Goal: Task Accomplishment & Management: Use online tool/utility

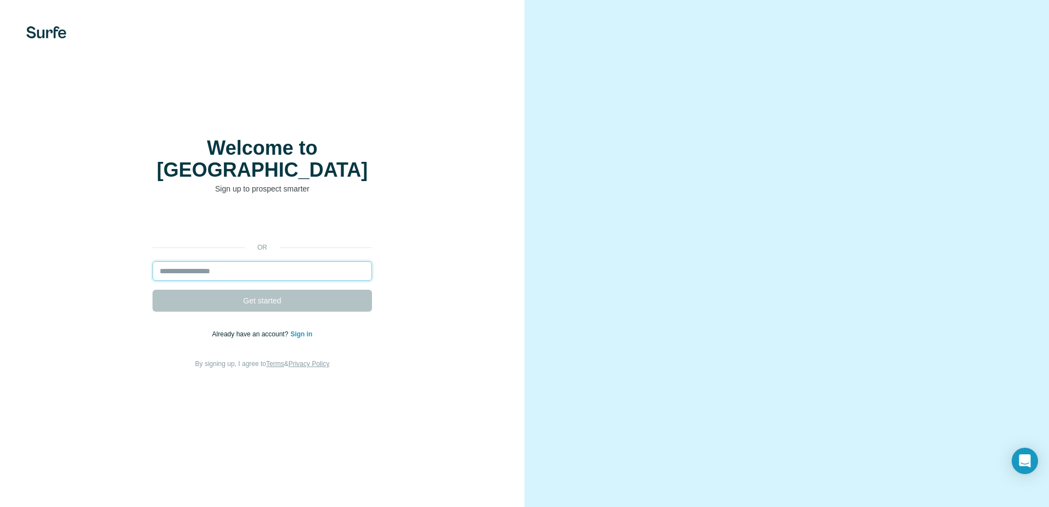
click at [271, 261] on input "email" at bounding box center [261, 271] width 219 height 20
type input "**********"
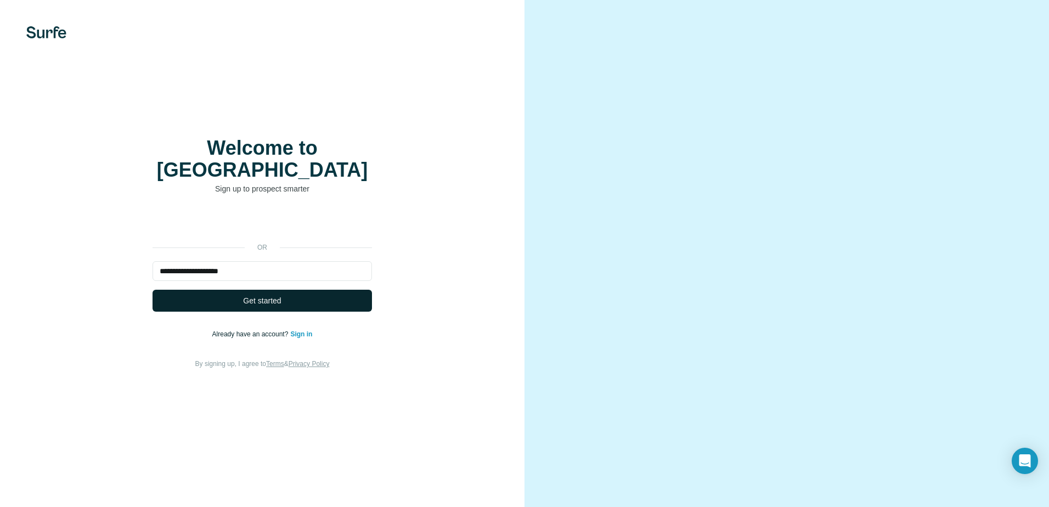
click at [263, 295] on span "Get started" at bounding box center [262, 300] width 38 height 11
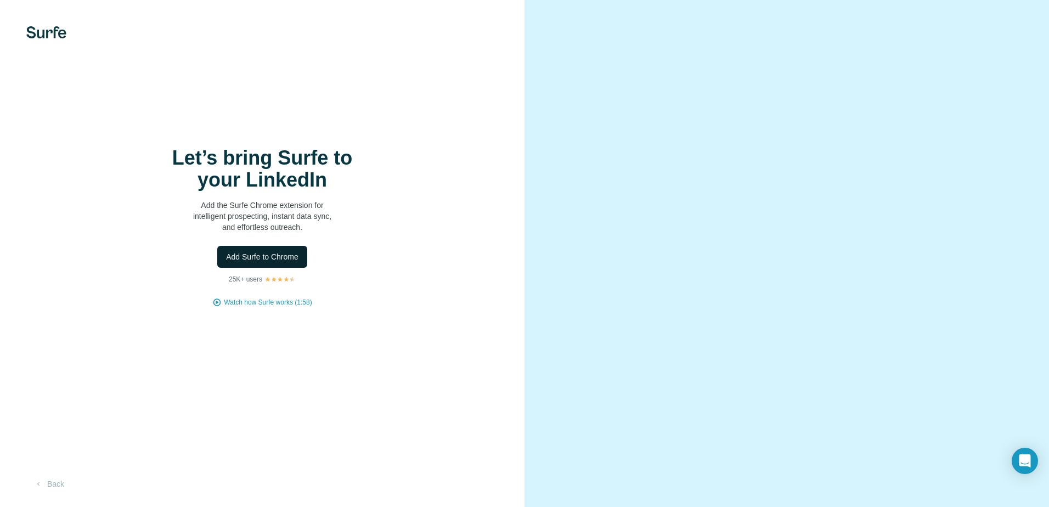
click at [277, 260] on span "Add Surfe to Chrome" at bounding box center [262, 256] width 72 height 11
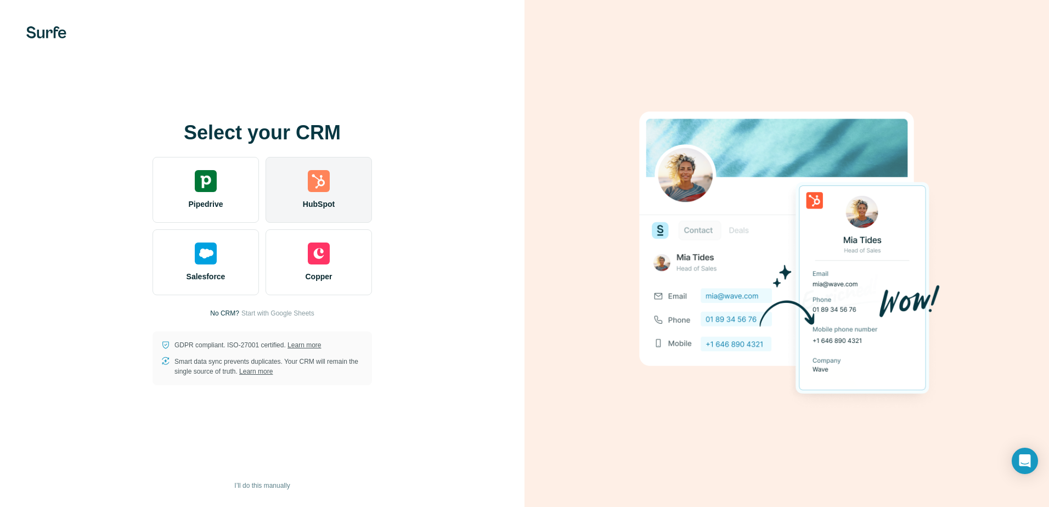
click at [336, 186] on div "HubSpot" at bounding box center [318, 190] width 106 height 66
click at [319, 194] on div "HubSpot" at bounding box center [318, 190] width 106 height 66
click at [318, 192] on div "HubSpot" at bounding box center [318, 190] width 106 height 66
click at [319, 197] on div "HubSpot" at bounding box center [318, 190] width 106 height 66
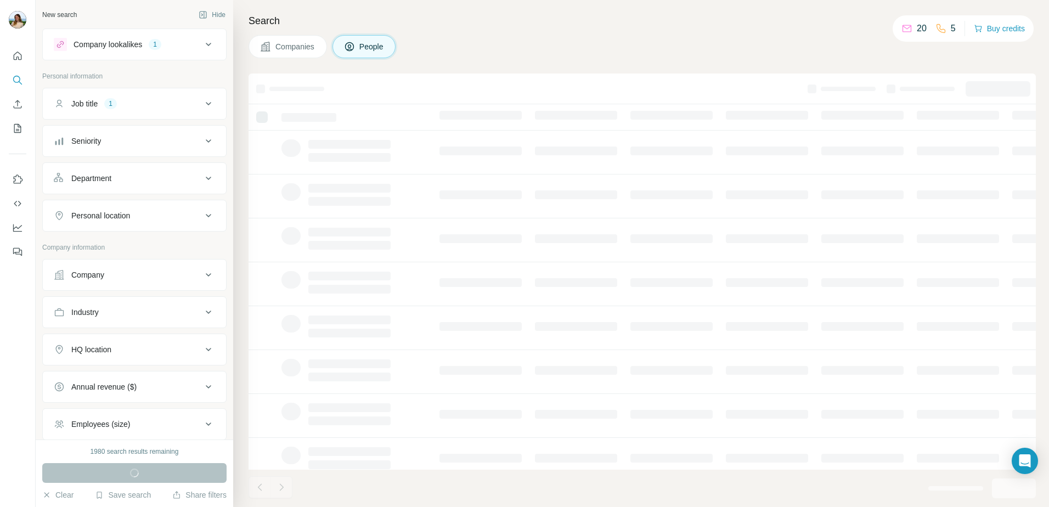
click at [202, 46] on icon at bounding box center [208, 44] width 13 height 13
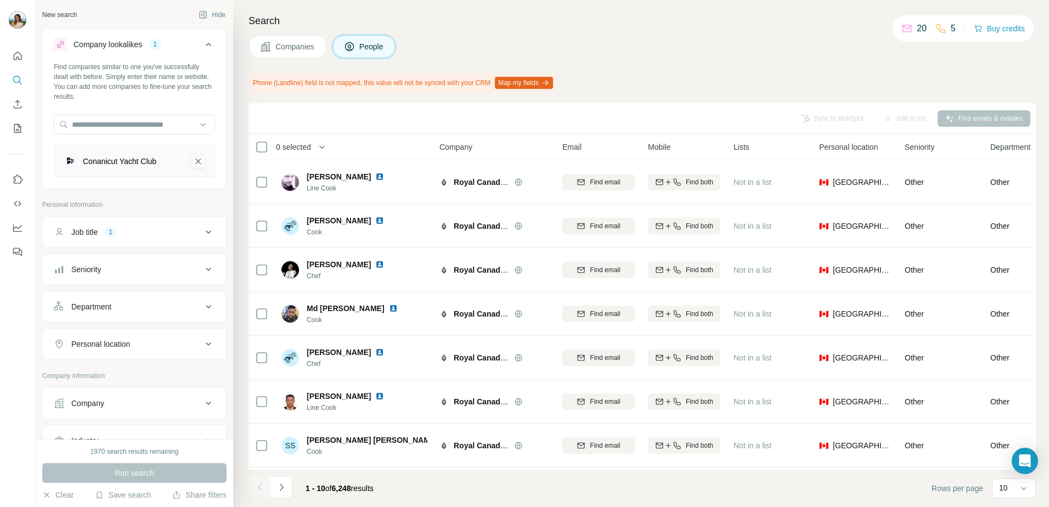
click at [194, 164] on button "Conanicut Yacht Club-remove-button" at bounding box center [197, 161] width 15 height 15
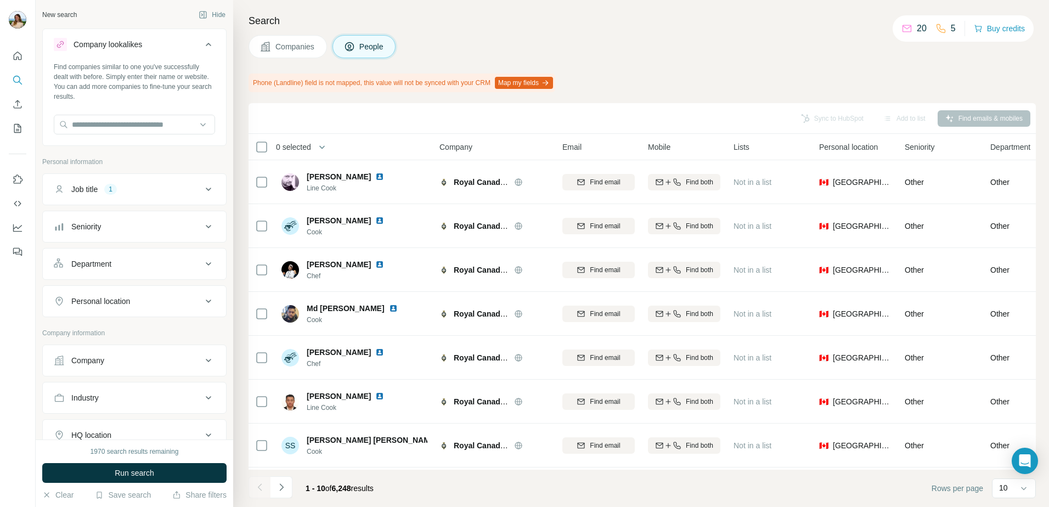
click at [210, 44] on button "Company lookalikes" at bounding box center [134, 46] width 183 height 31
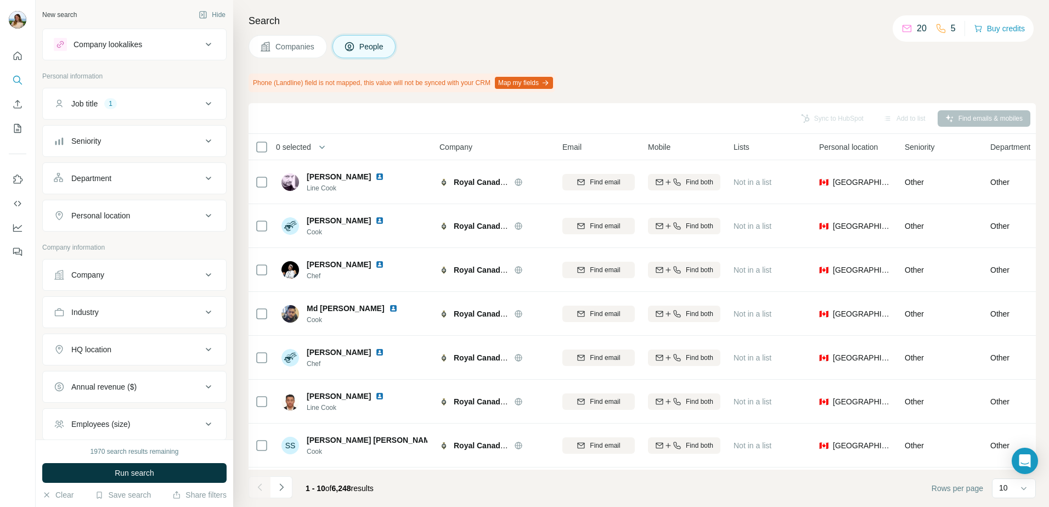
click at [190, 103] on div "Job title 1" at bounding box center [128, 103] width 148 height 11
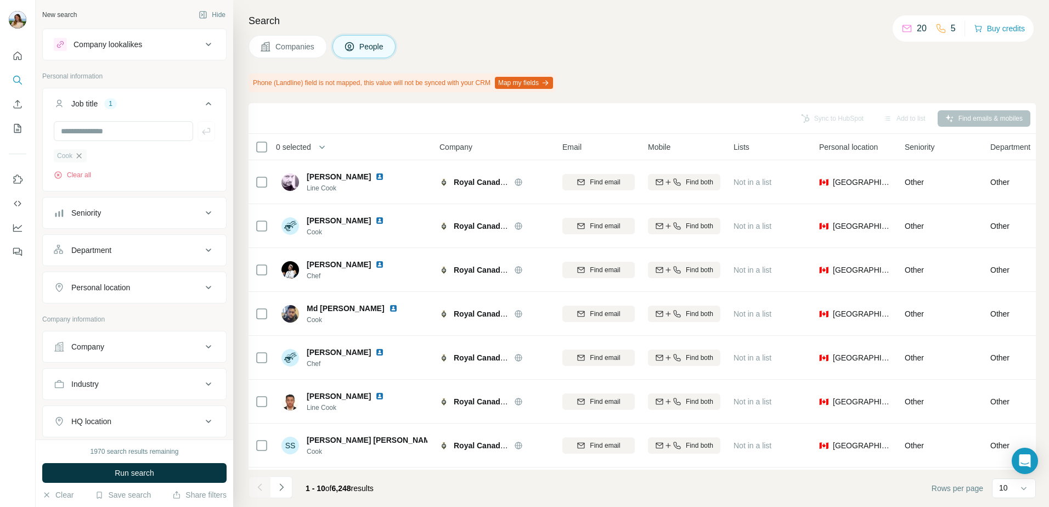
click at [82, 157] on icon "button" at bounding box center [79, 155] width 9 height 9
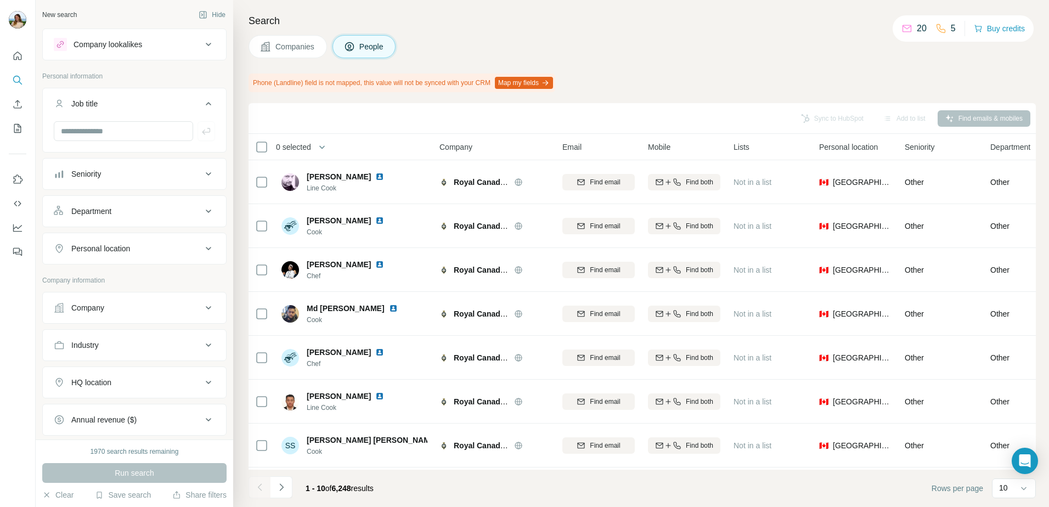
click at [202, 101] on icon at bounding box center [208, 103] width 13 height 13
click at [202, 305] on button "Industry" at bounding box center [134, 312] width 183 height 26
click at [202, 309] on icon at bounding box center [208, 311] width 13 height 13
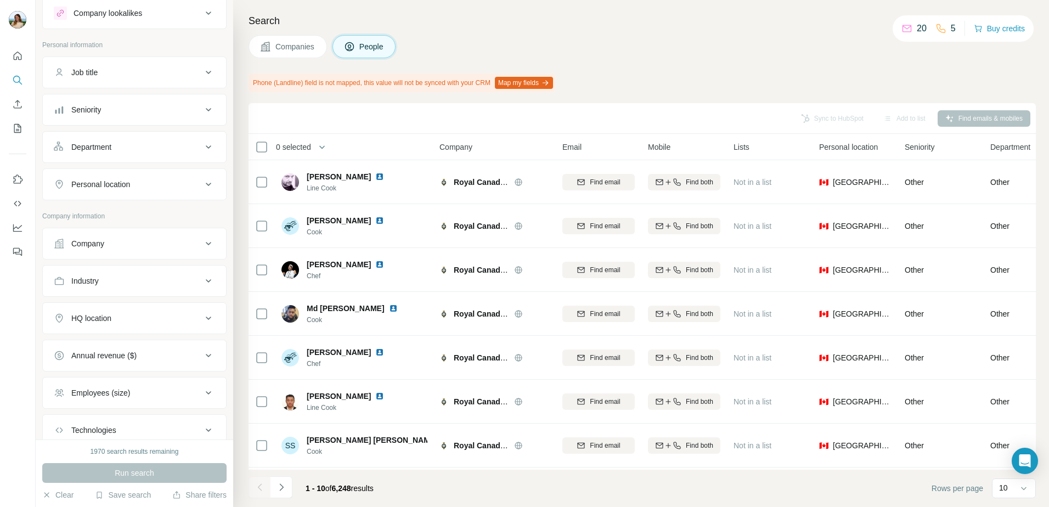
scroll to position [106, 0]
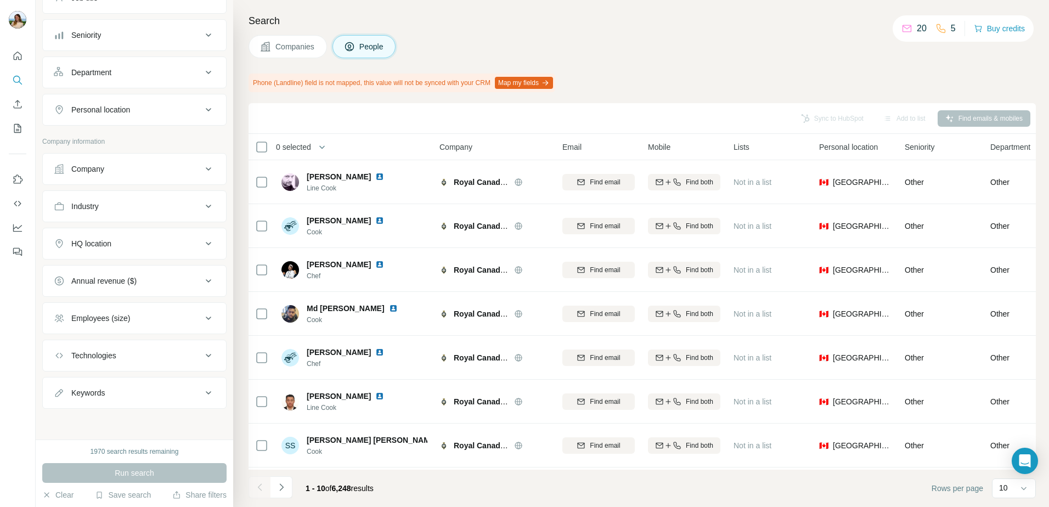
click at [189, 389] on div "Keywords" at bounding box center [128, 392] width 148 height 11
click at [144, 418] on input "text" at bounding box center [123, 420] width 139 height 20
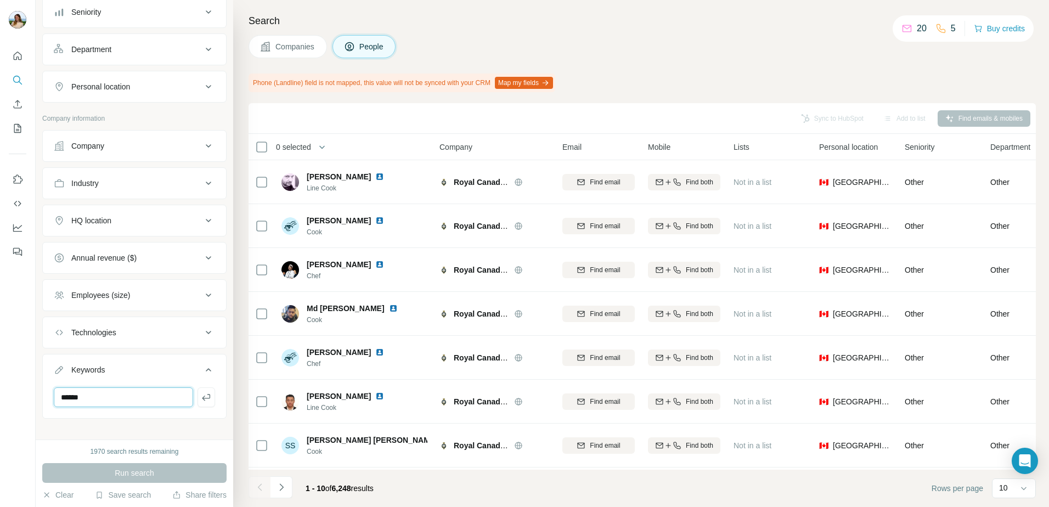
scroll to position [139, 0]
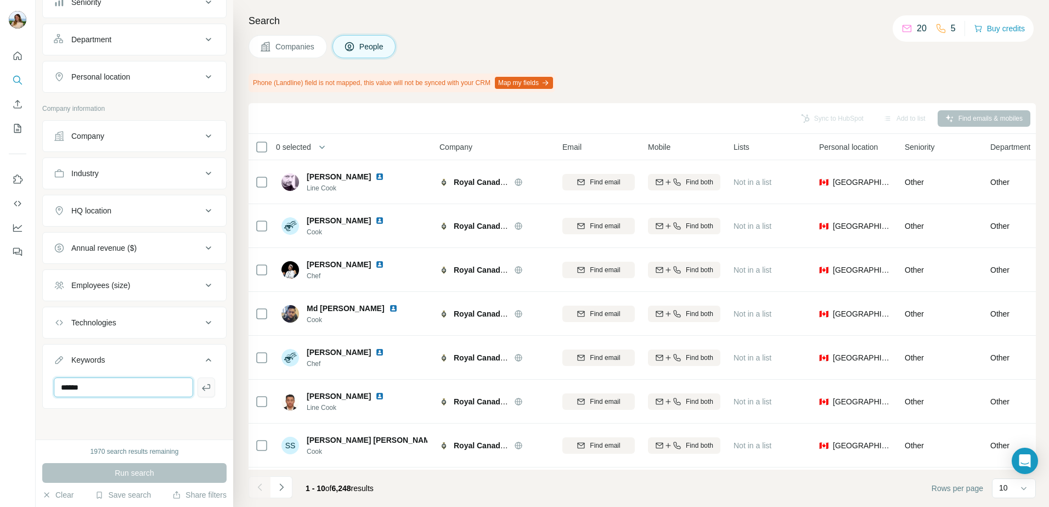
type input "******"
click at [201, 390] on icon "button" at bounding box center [206, 387] width 11 height 11
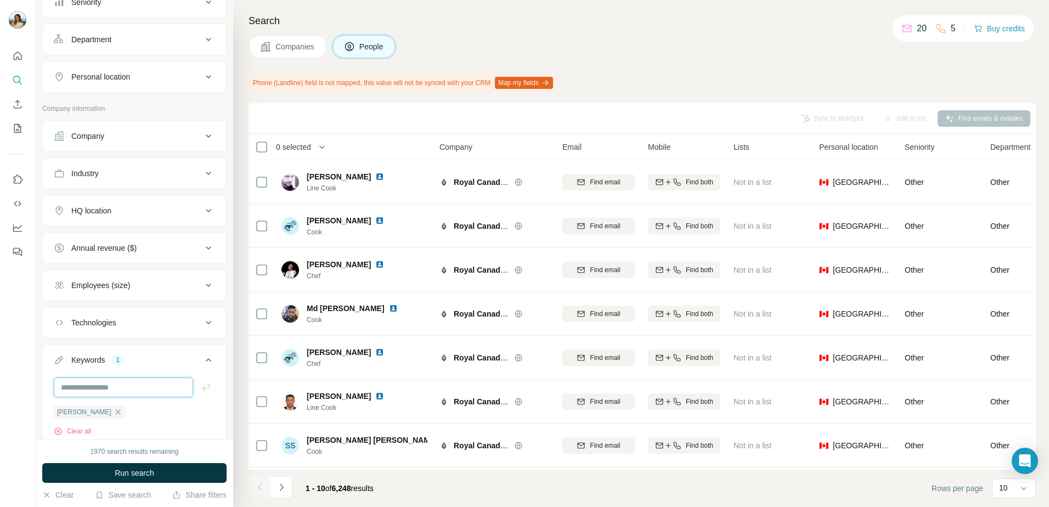
click at [132, 390] on input "text" at bounding box center [123, 387] width 139 height 20
type input "*"
click at [136, 474] on span "Run search" at bounding box center [134, 472] width 39 height 11
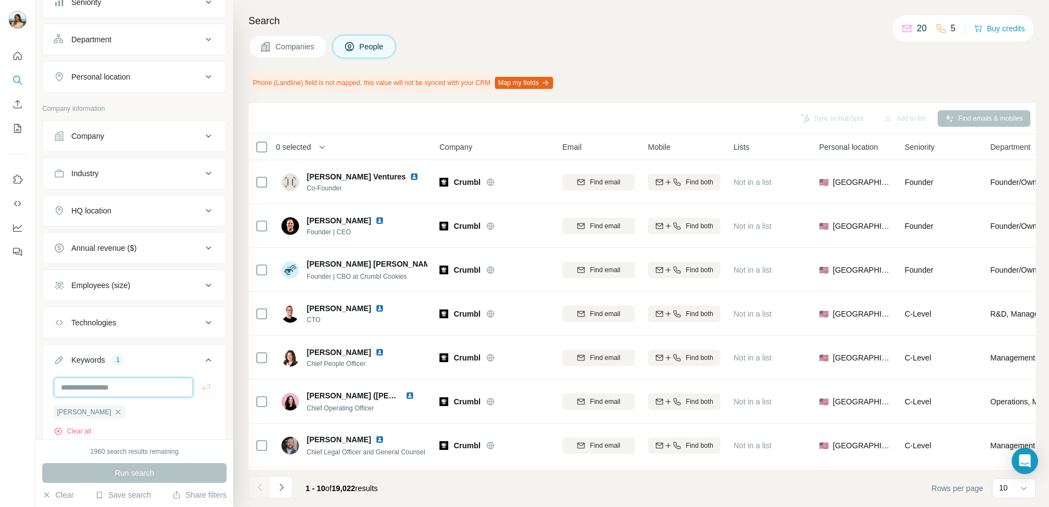
click at [100, 391] on input "text" at bounding box center [123, 387] width 139 height 20
type input "********"
click at [117, 469] on span "Run search" at bounding box center [134, 472] width 39 height 11
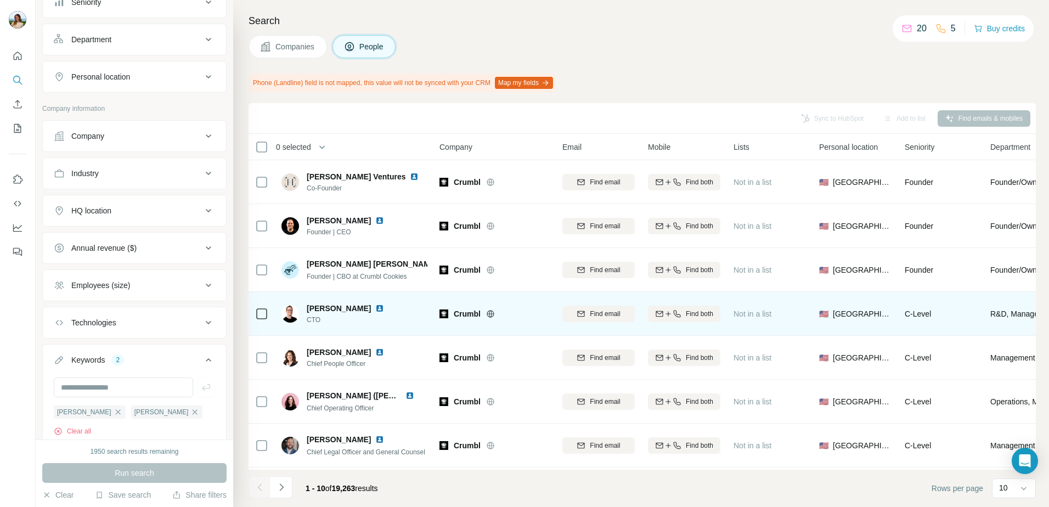
scroll to position [135, 0]
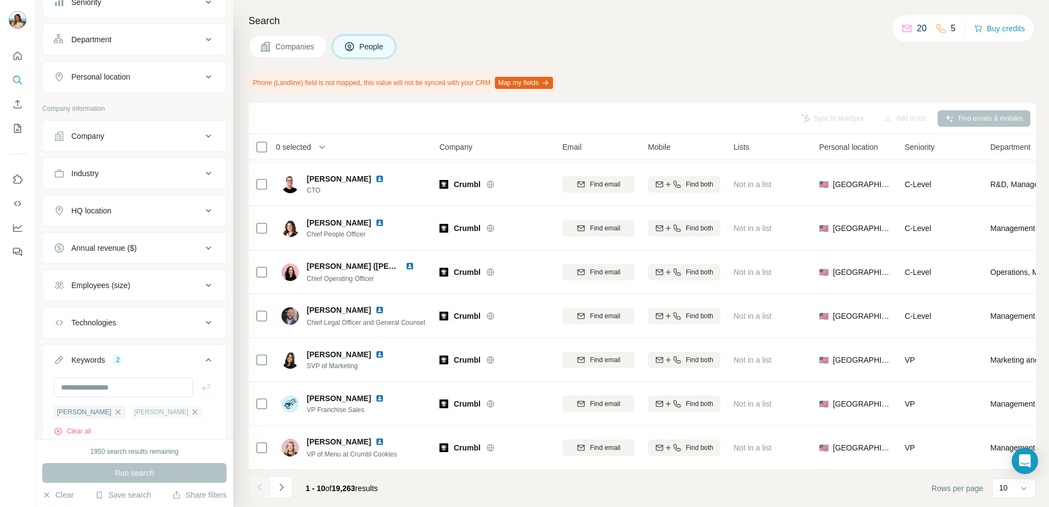
click at [190, 411] on icon "button" at bounding box center [194, 411] width 9 height 9
drag, startPoint x: 87, startPoint y: 414, endPoint x: 109, endPoint y: 384, distance: 36.1
click at [114, 413] on icon "button" at bounding box center [118, 411] width 9 height 9
click at [202, 337] on div "Technologies" at bounding box center [134, 323] width 184 height 32
click at [195, 331] on button "Technologies" at bounding box center [134, 322] width 183 height 26
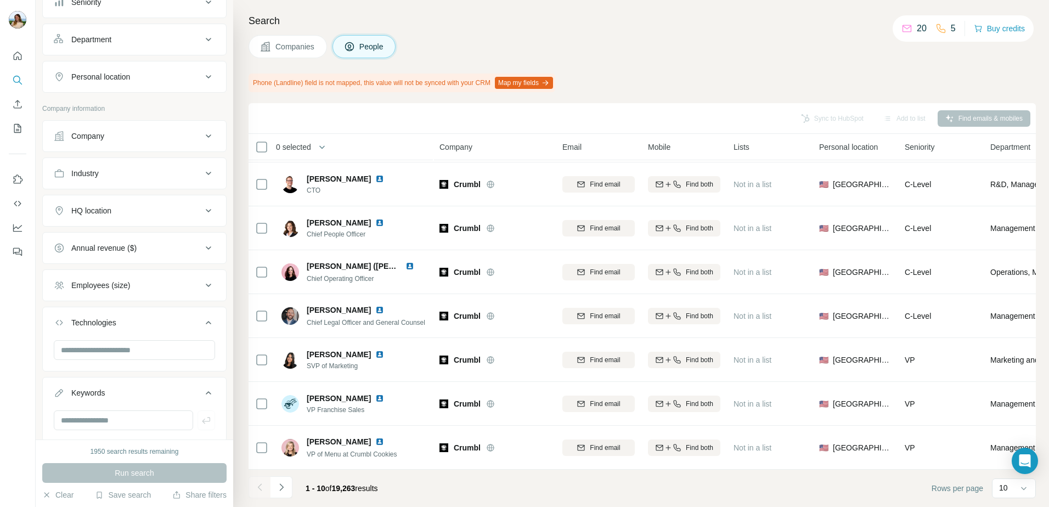
click at [202, 324] on icon at bounding box center [208, 322] width 13 height 13
click at [205, 365] on icon at bounding box center [208, 359] width 13 height 13
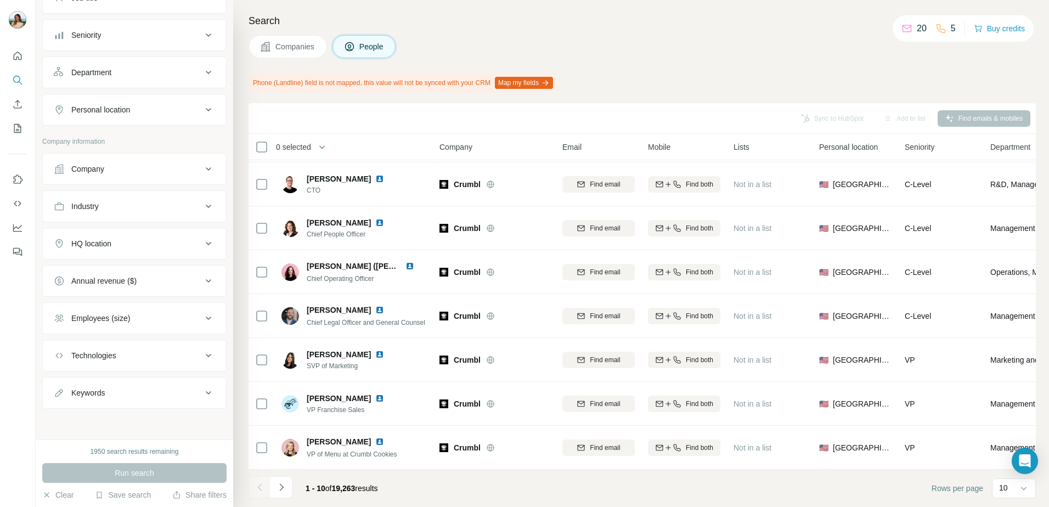
click at [190, 319] on div "Employees (size)" at bounding box center [128, 318] width 148 height 11
click at [173, 205] on div "Industry" at bounding box center [128, 206] width 148 height 11
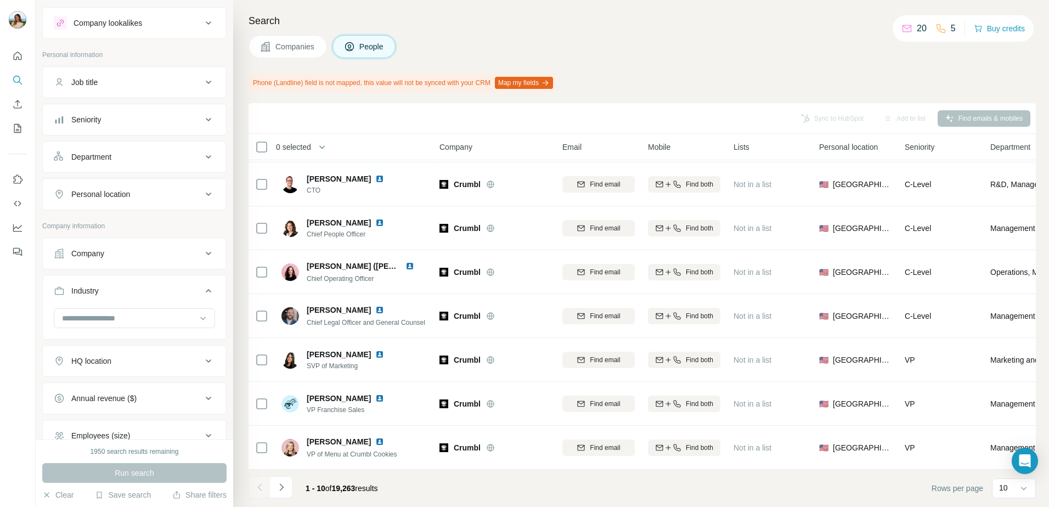
scroll to position [0, 0]
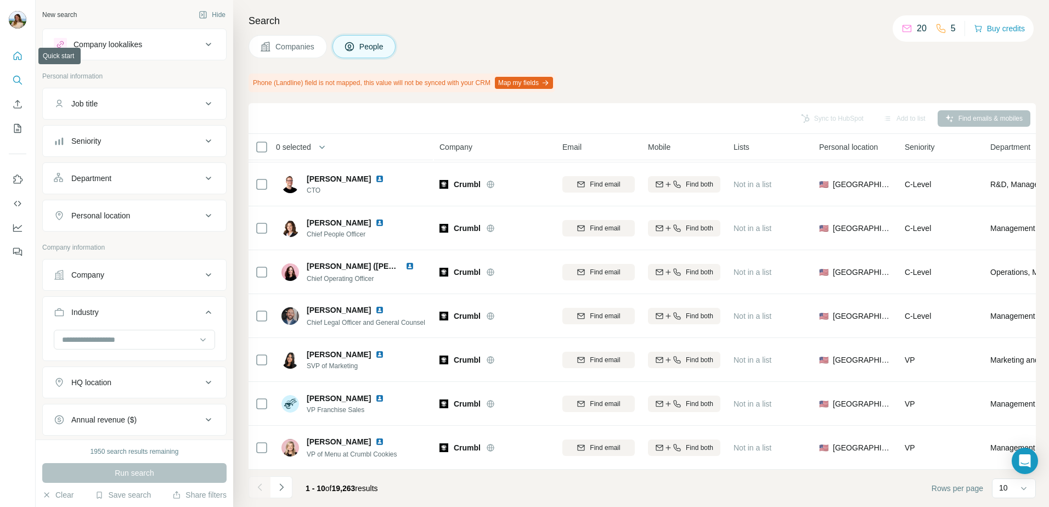
click at [12, 56] on button "Quick start" at bounding box center [18, 56] width 18 height 20
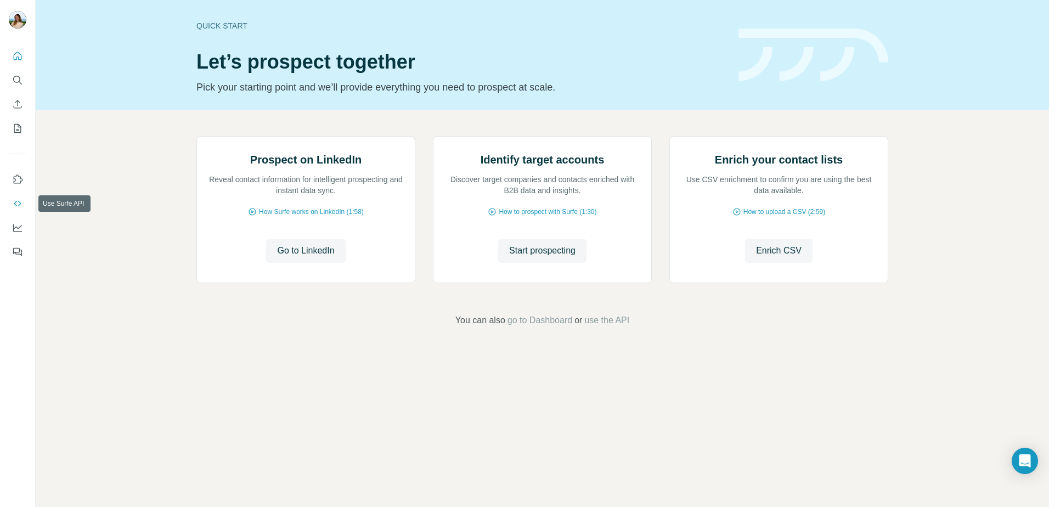
click at [15, 200] on icon "Use Surfe API" at bounding box center [17, 203] width 11 height 11
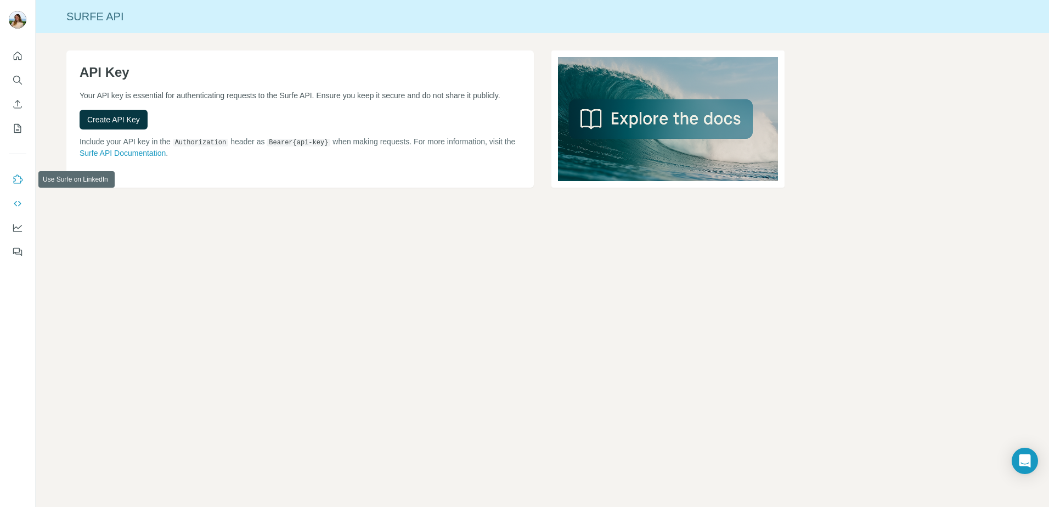
click at [16, 179] on icon "Use Surfe on LinkedIn" at bounding box center [17, 179] width 11 height 11
